Goal: Task Accomplishment & Management: Manage account settings

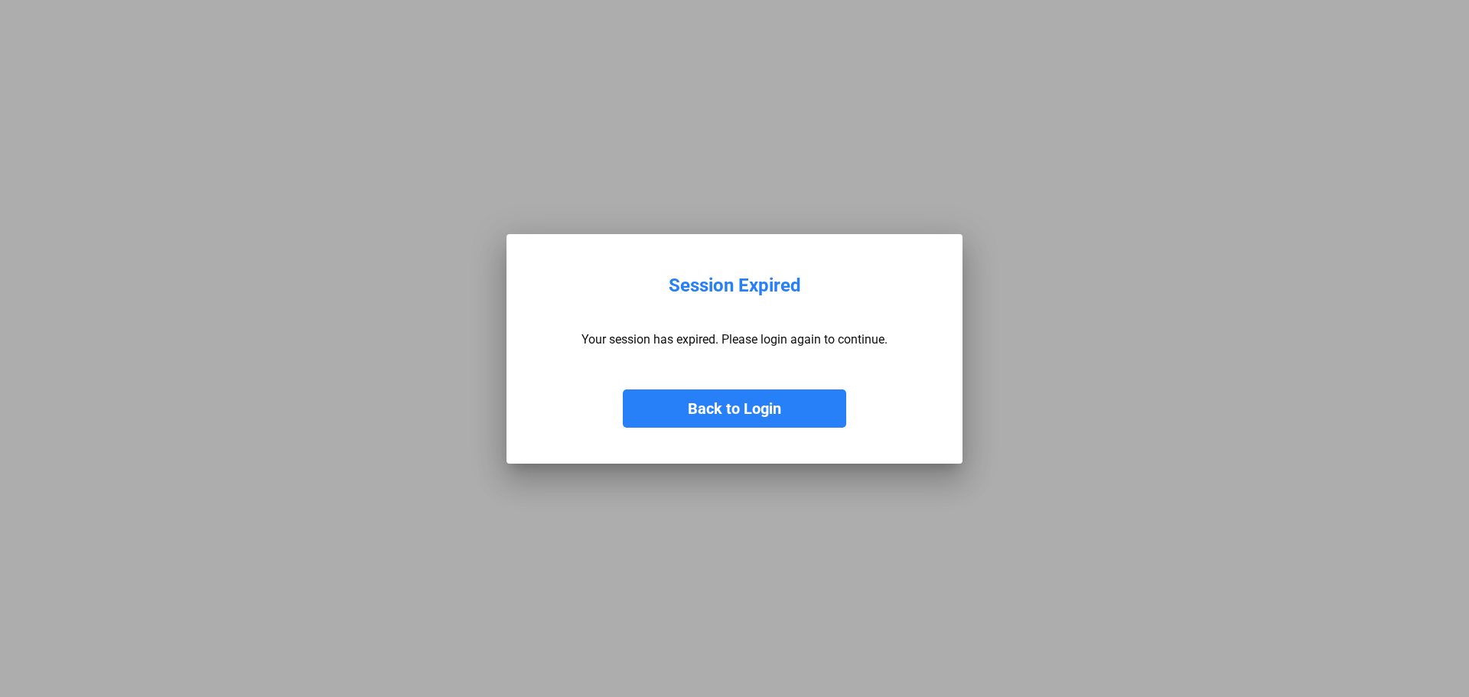
click at [717, 416] on button "Back to Login" at bounding box center [734, 409] width 223 height 38
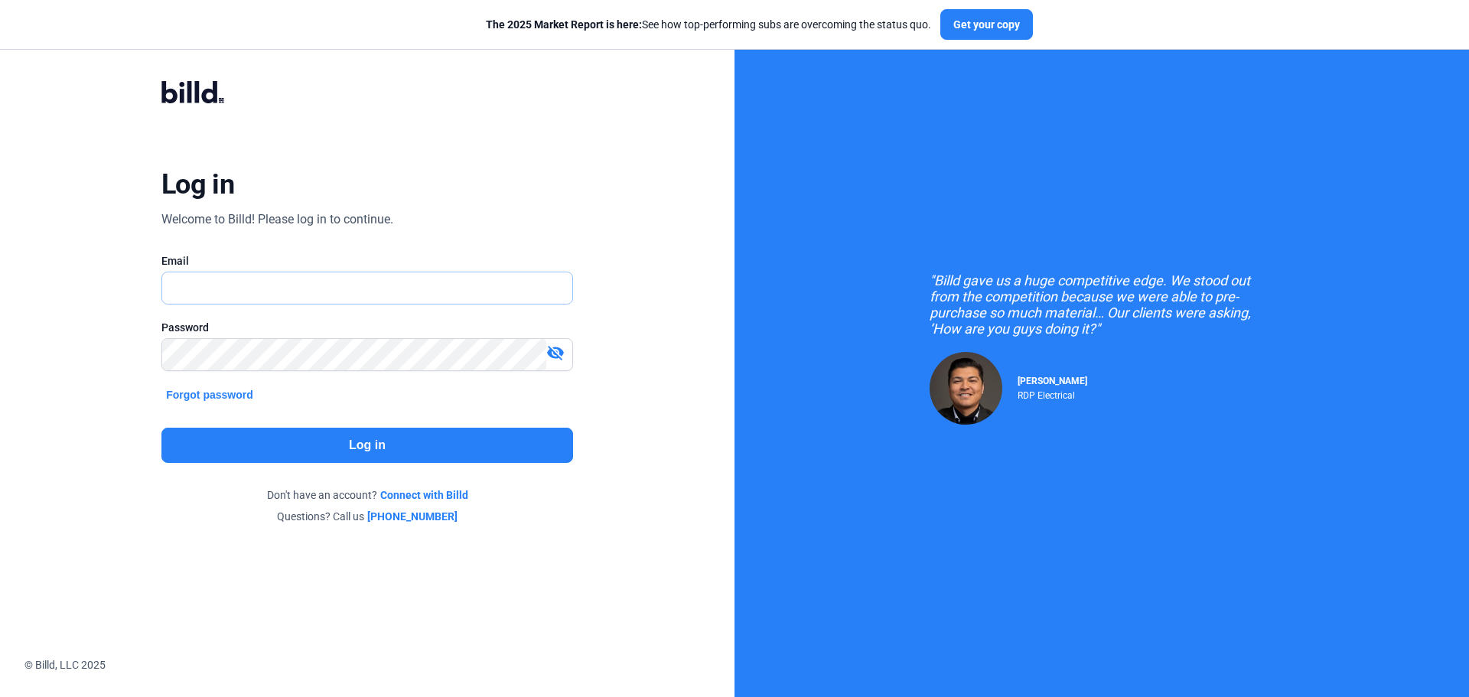
type input "[PERSON_NAME][EMAIL_ADDRESS][DOMAIN_NAME]"
click at [259, 450] on button "Log in" at bounding box center [367, 445] width 412 height 35
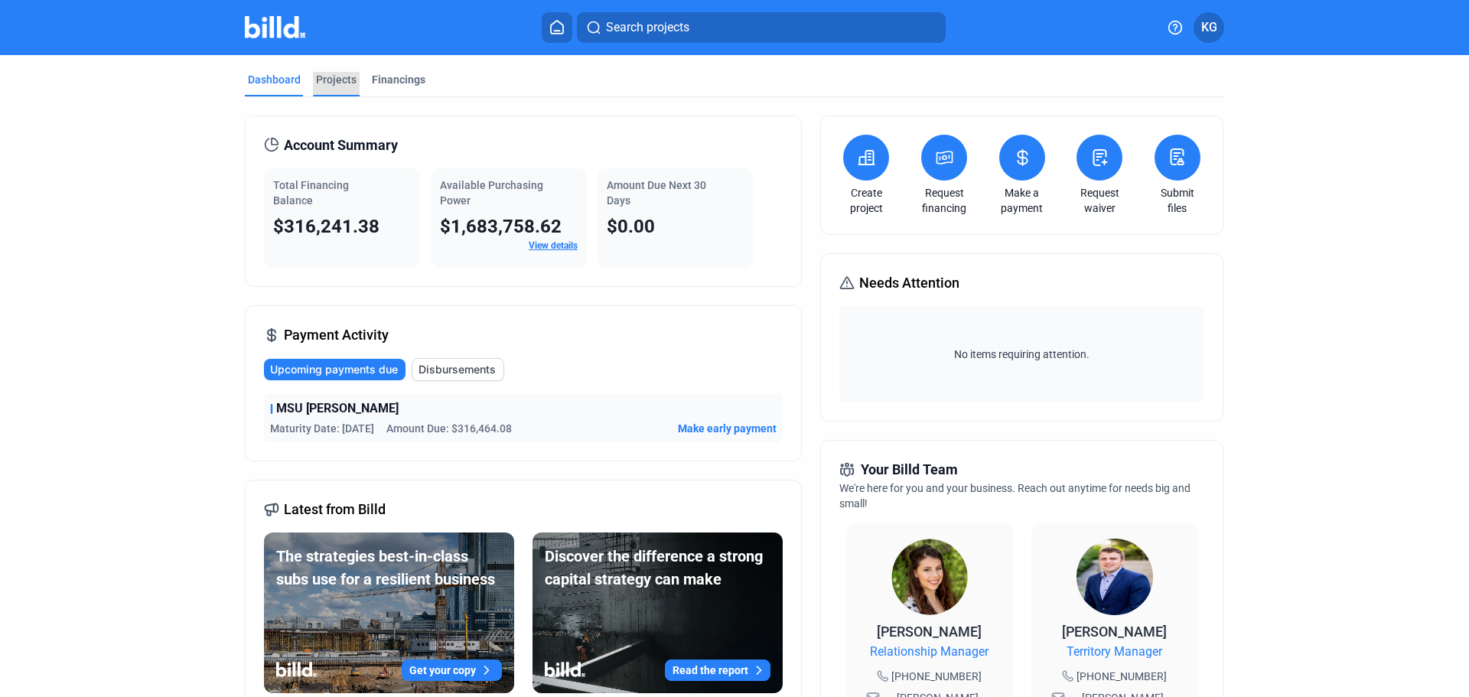
click at [319, 76] on div "Projects" at bounding box center [336, 79] width 41 height 15
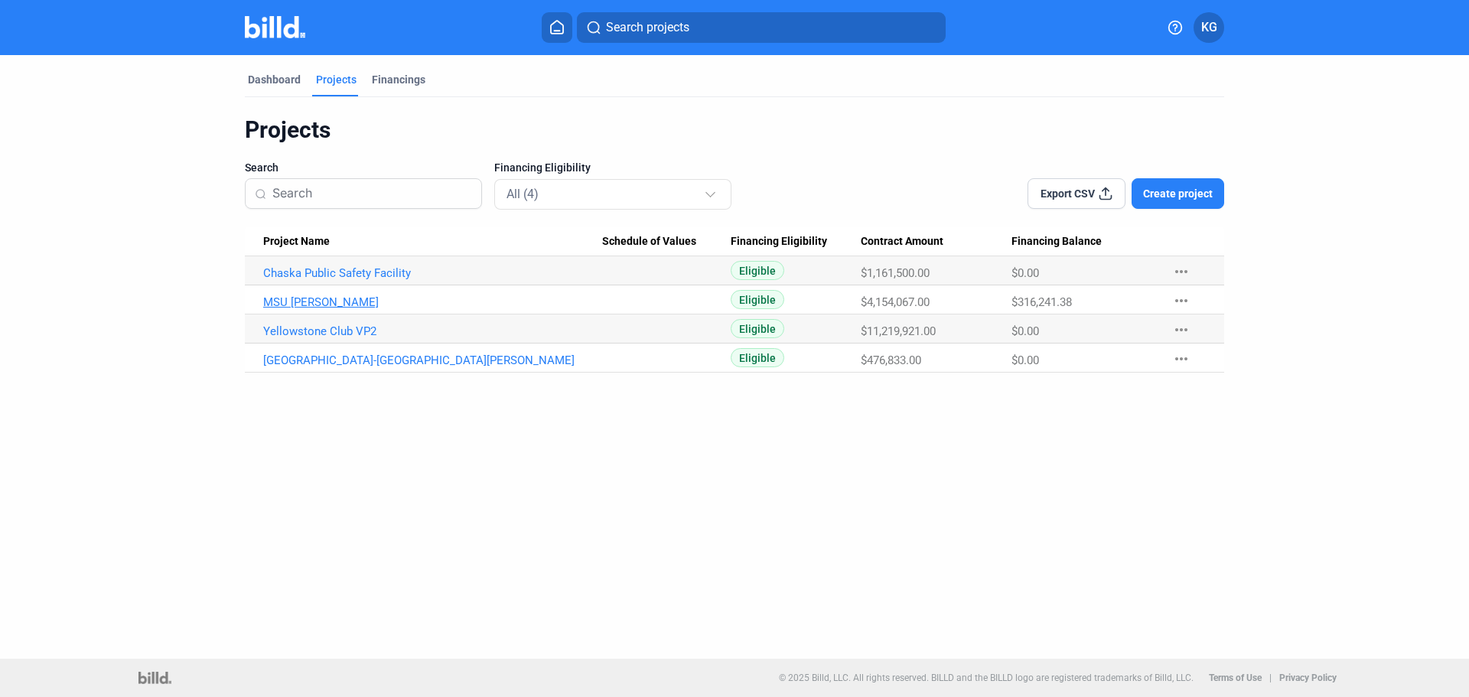
click at [320, 280] on link "MSU [PERSON_NAME]" at bounding box center [432, 273] width 339 height 14
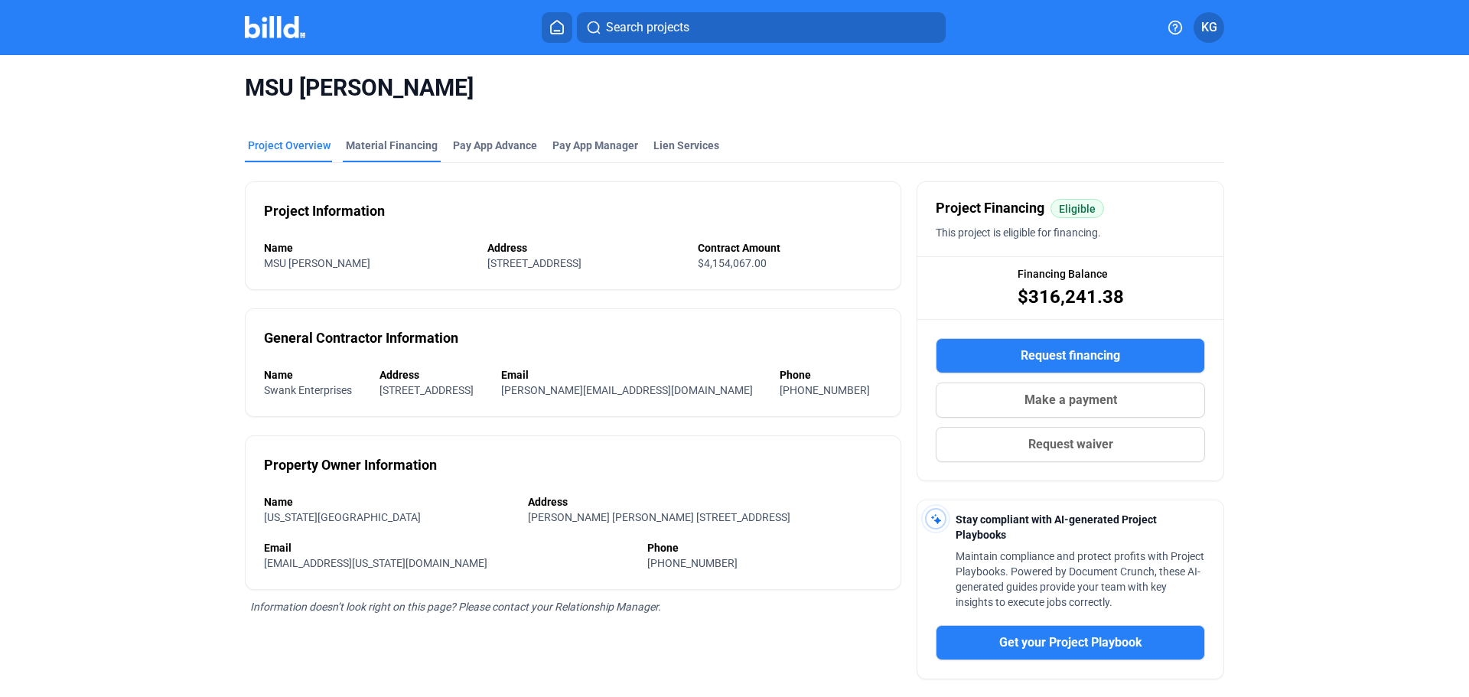
click at [376, 145] on div "Material Financing" at bounding box center [392, 145] width 92 height 15
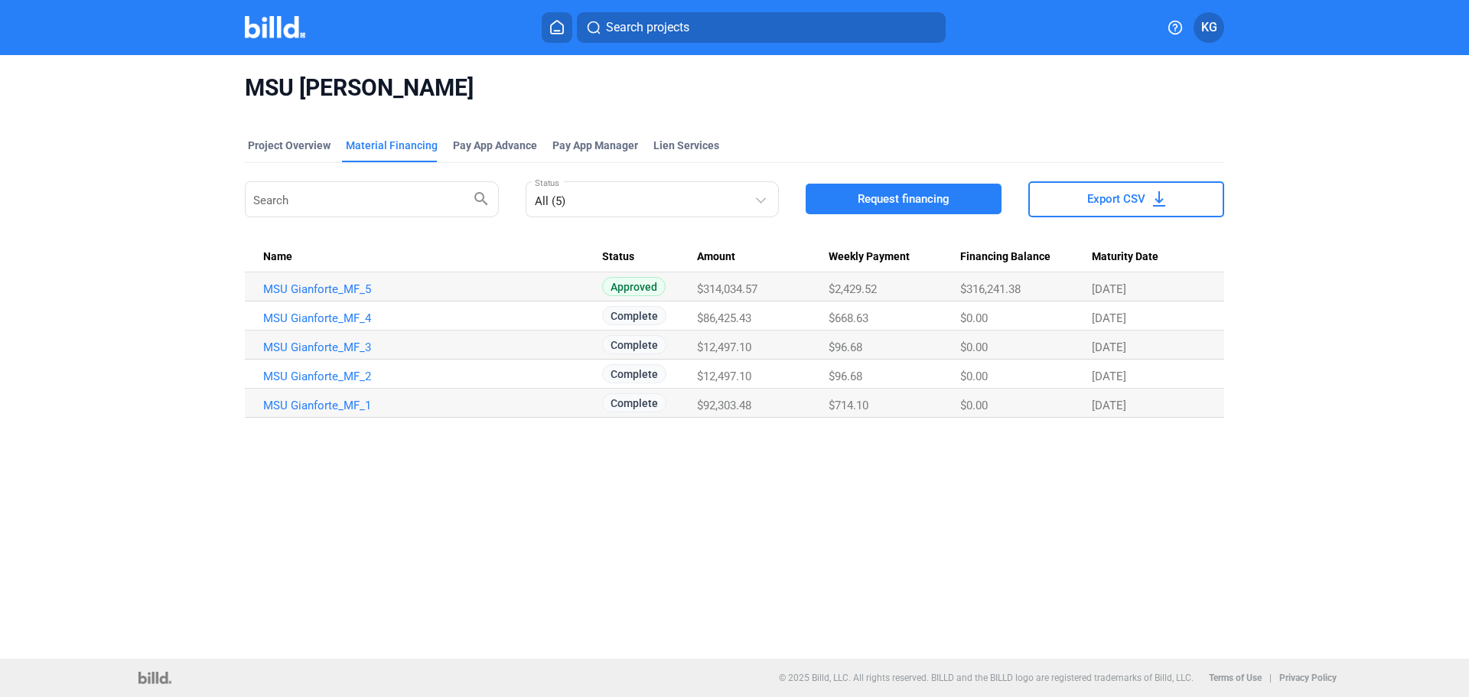
click at [1215, 35] on span "KG" at bounding box center [1210, 27] width 16 height 18
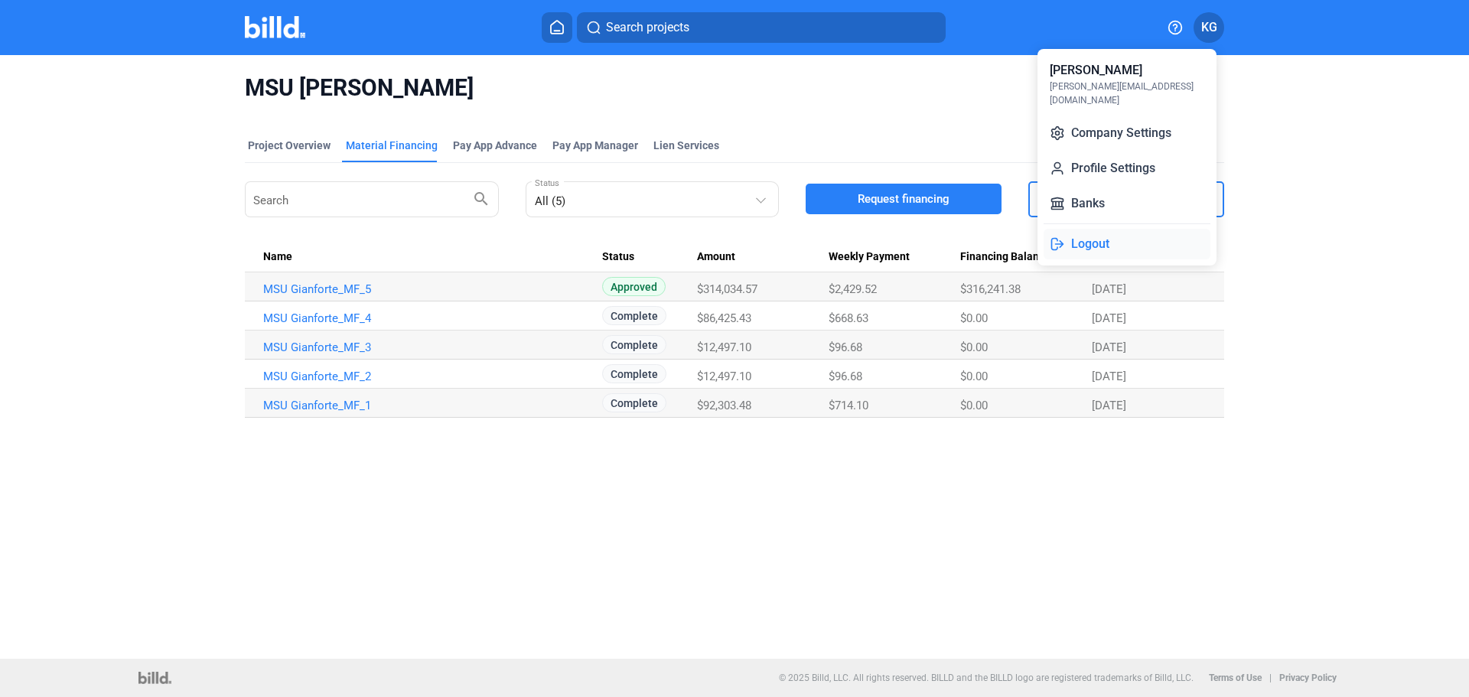
click at [1071, 229] on button "Logout" at bounding box center [1127, 244] width 167 height 31
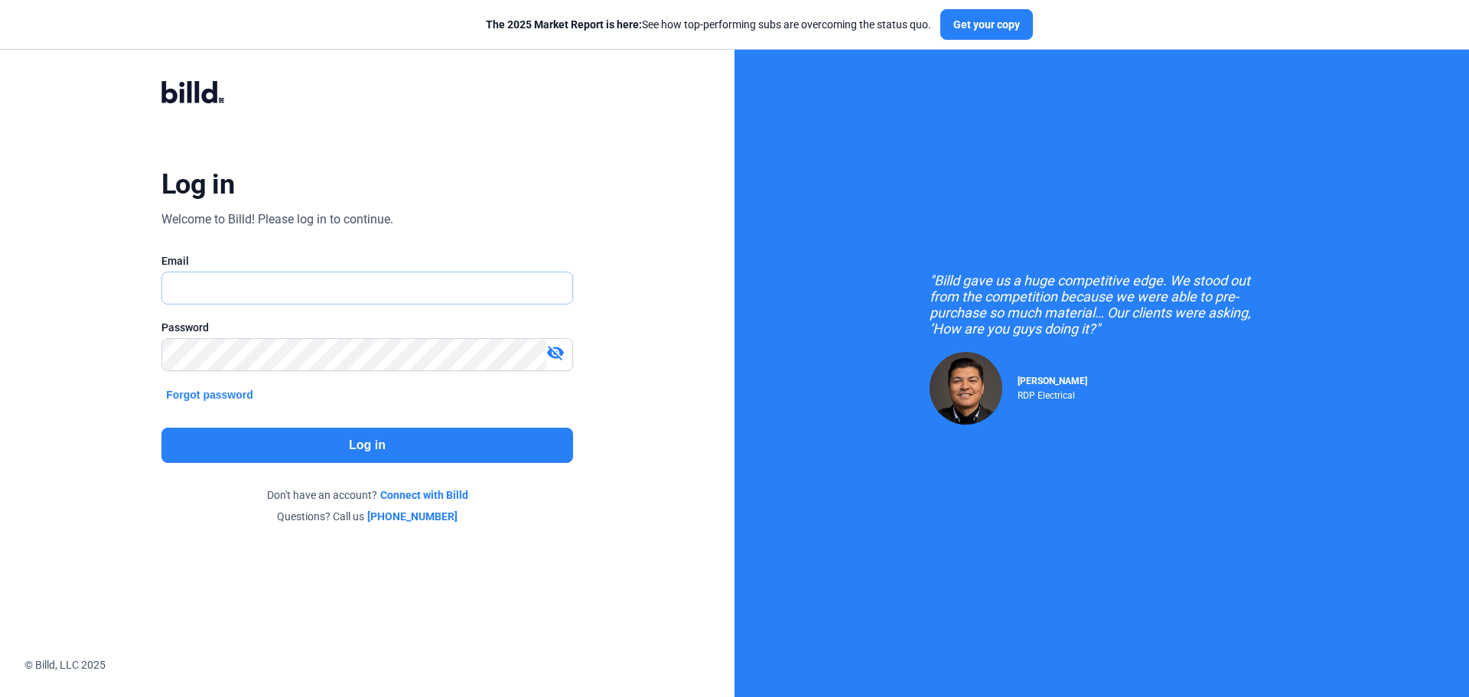
type input "[PERSON_NAME][EMAIL_ADDRESS][DOMAIN_NAME]"
